Goal: Find specific page/section: Find specific page/section

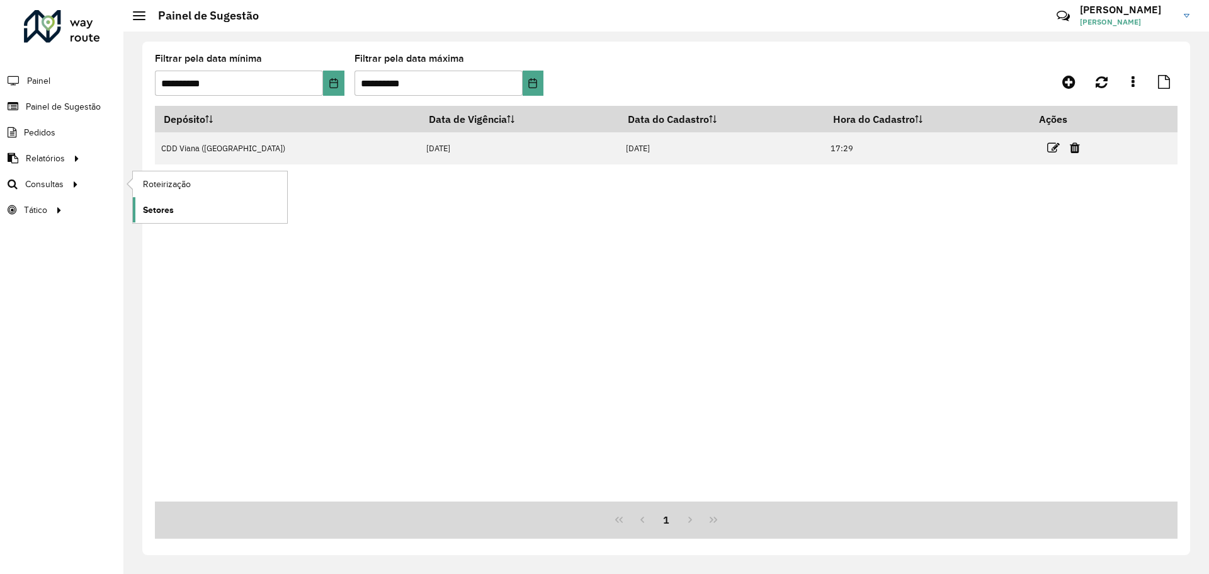
click at [170, 207] on span "Setores" at bounding box center [158, 209] width 31 height 13
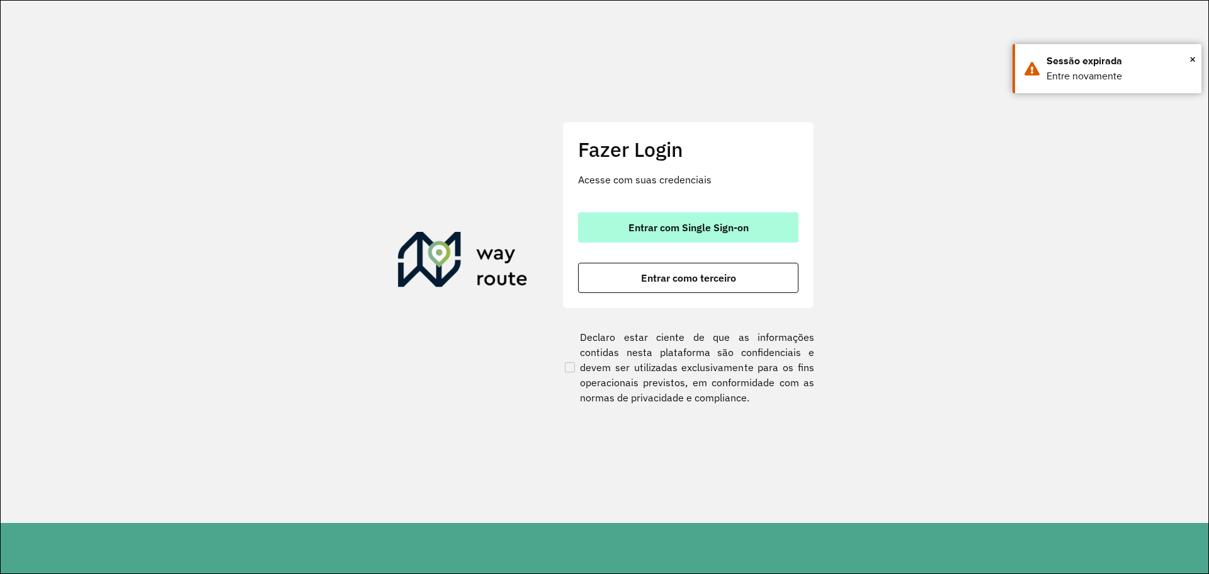
click at [724, 231] on span "Entrar com Single Sign-on" at bounding box center [689, 227] width 120 height 10
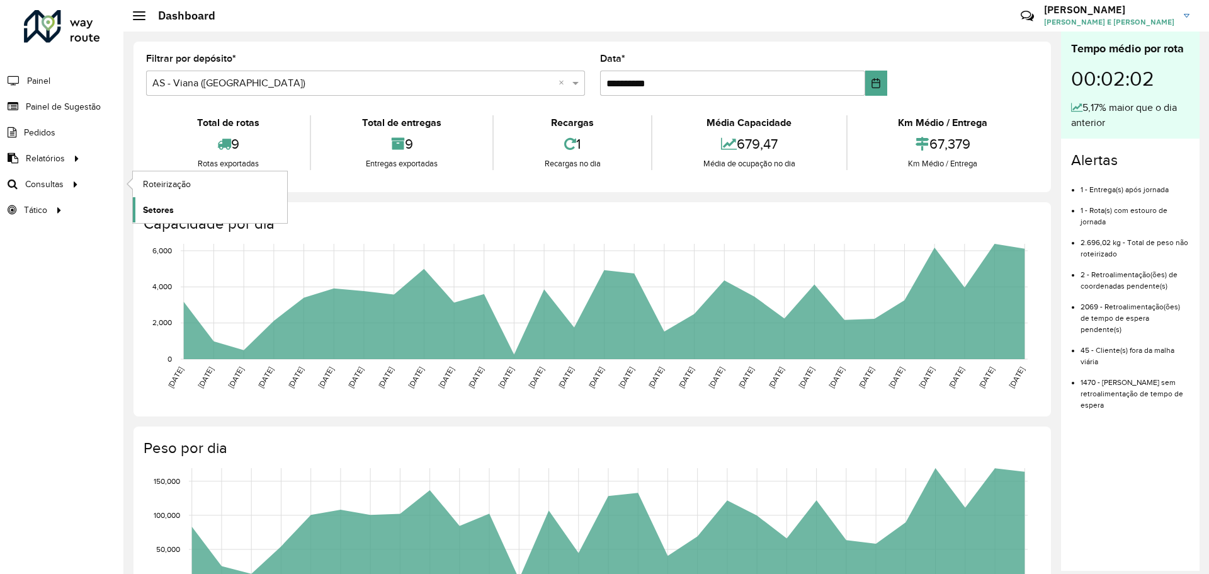
click at [155, 209] on span "Setores" at bounding box center [158, 209] width 31 height 13
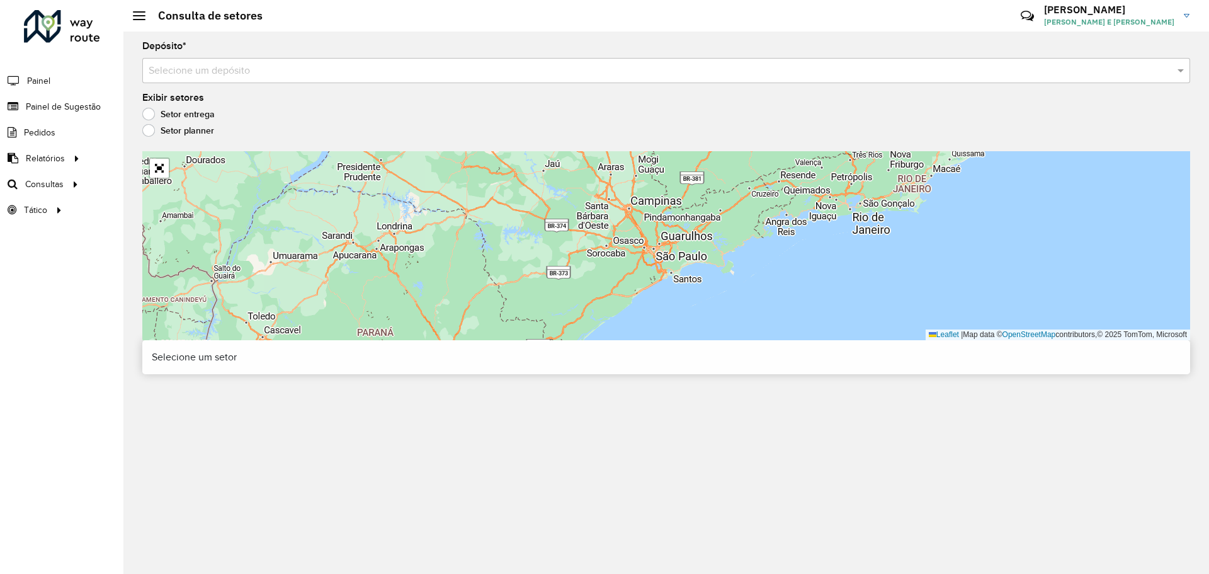
click at [252, 69] on input "text" at bounding box center [654, 71] width 1010 height 15
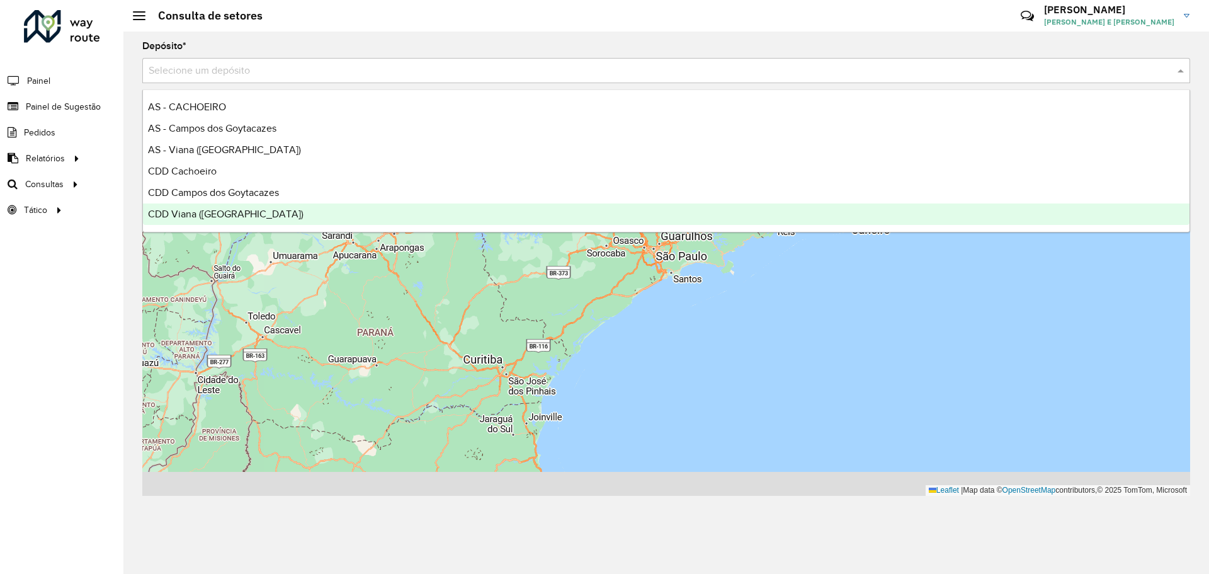
click at [191, 212] on span "CDD Viana ([GEOGRAPHIC_DATA])" at bounding box center [226, 213] width 156 height 11
